Goal: Find specific page/section: Find specific page/section

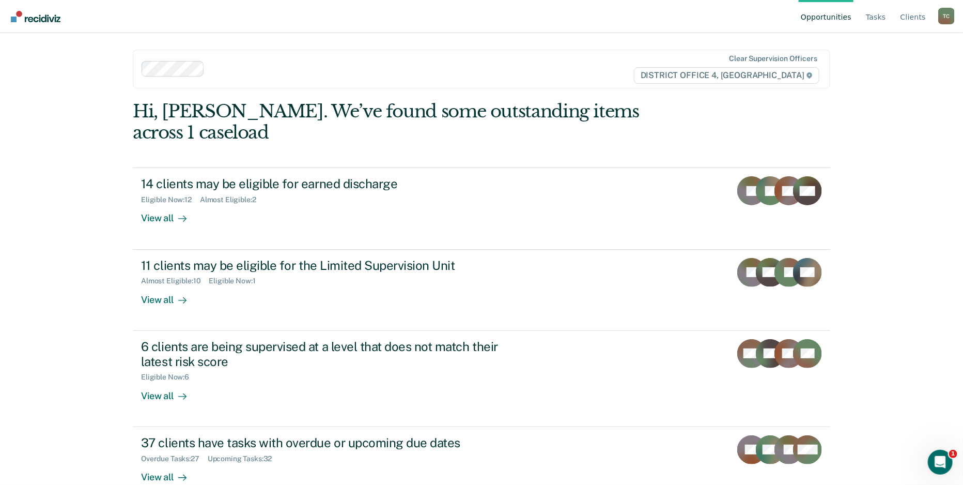
click at [866, 14] on ul "Opportunities Tasks Client s" at bounding box center [869, 16] width 140 height 33
click at [875, 14] on link "Tasks" at bounding box center [876, 16] width 24 height 33
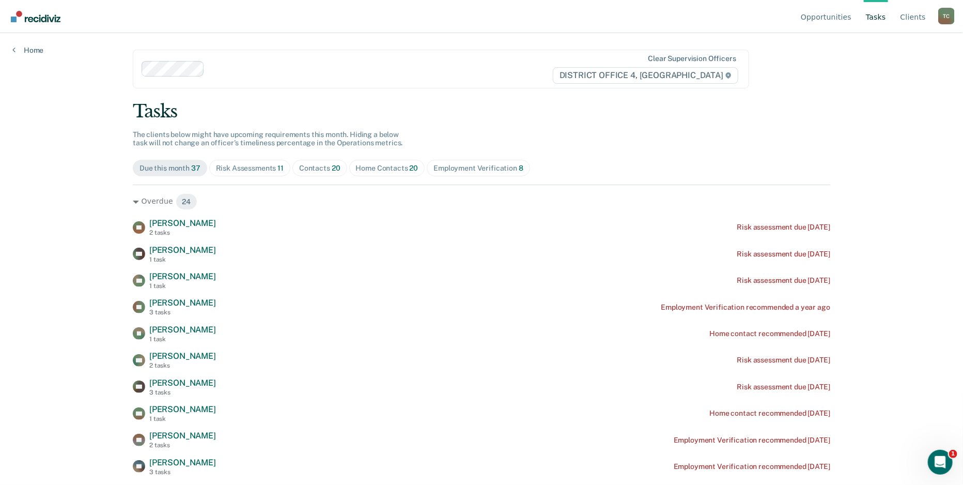
click at [259, 171] on div "Risk Assessments 11" at bounding box center [250, 168] width 68 height 9
